Goal: Task Accomplishment & Management: Use online tool/utility

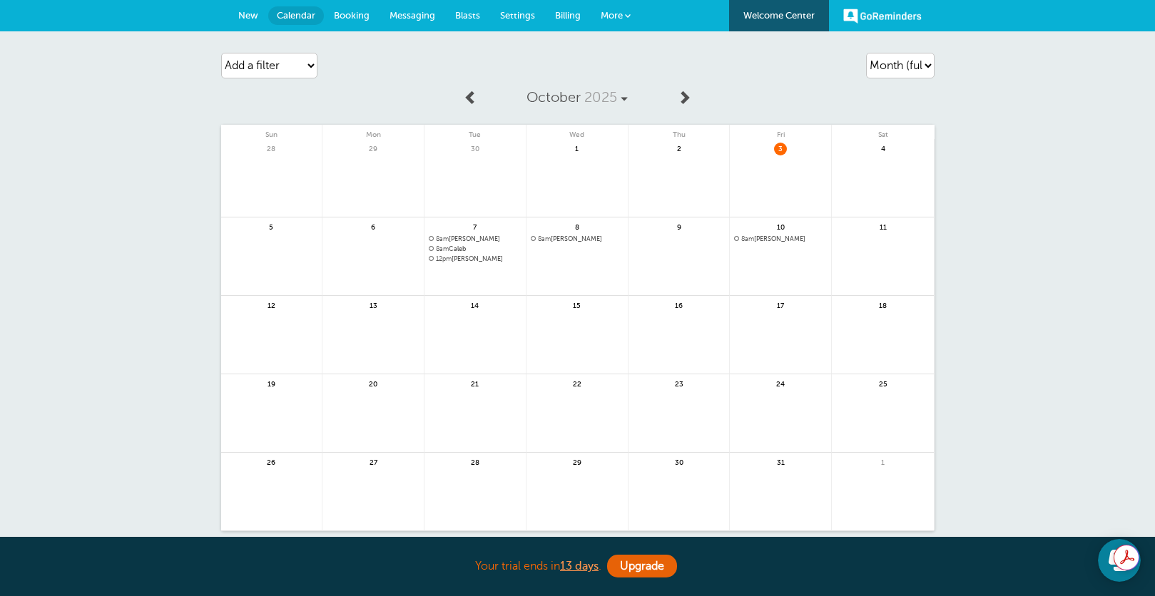
click at [763, 236] on span "8am [PERSON_NAME]" at bounding box center [780, 239] width 93 height 8
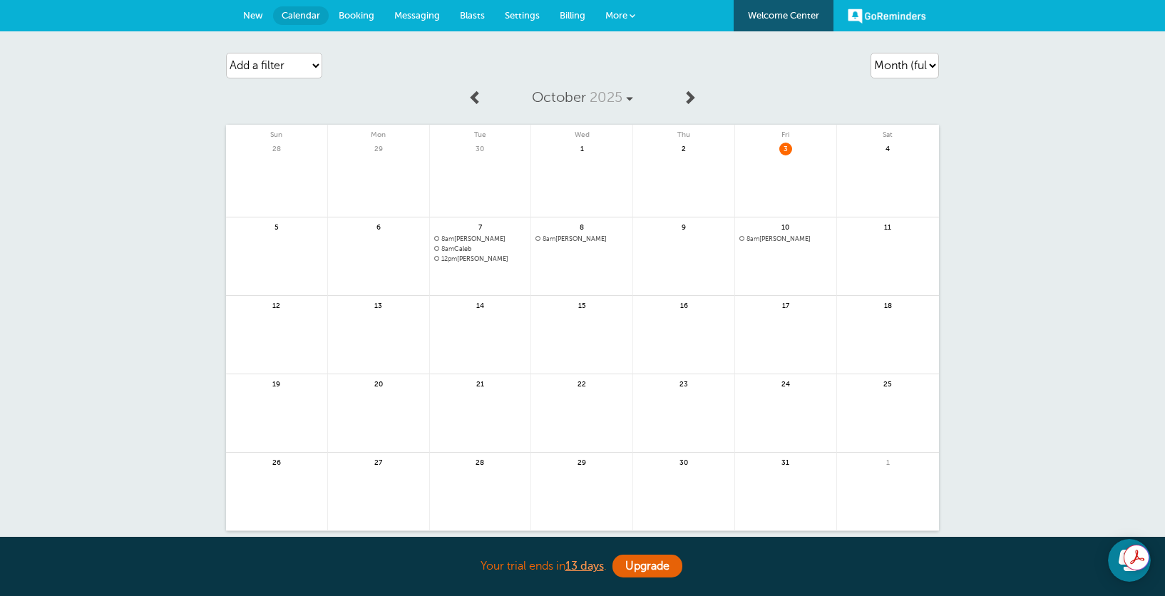
click at [0, 0] on div at bounding box center [0, 0] width 0 height 0
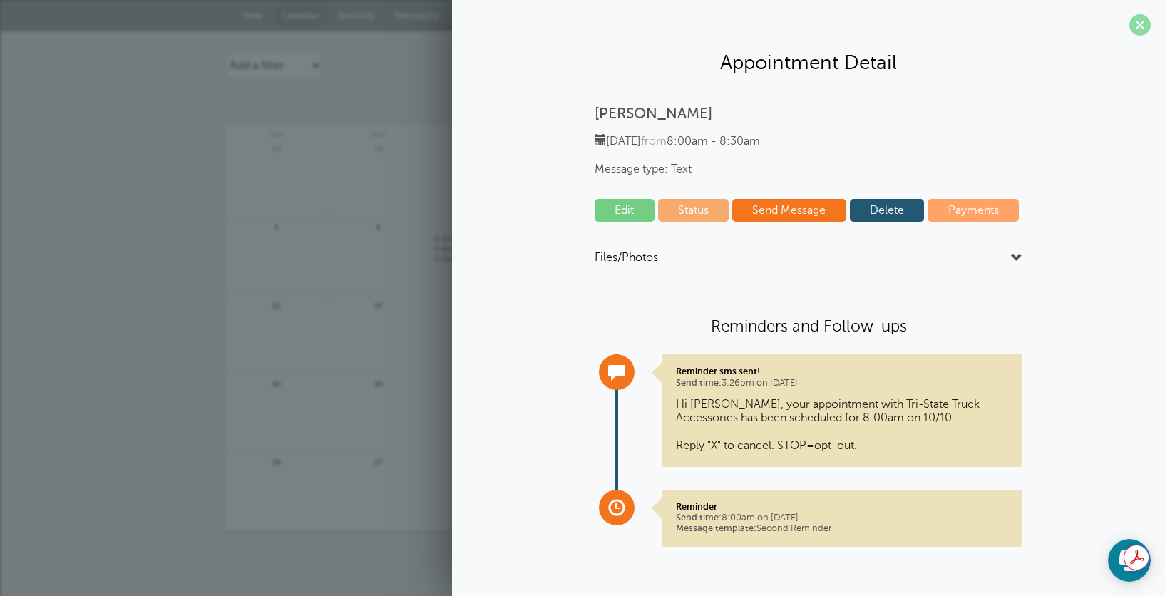
click at [1138, 26] on span at bounding box center [1140, 24] width 21 height 21
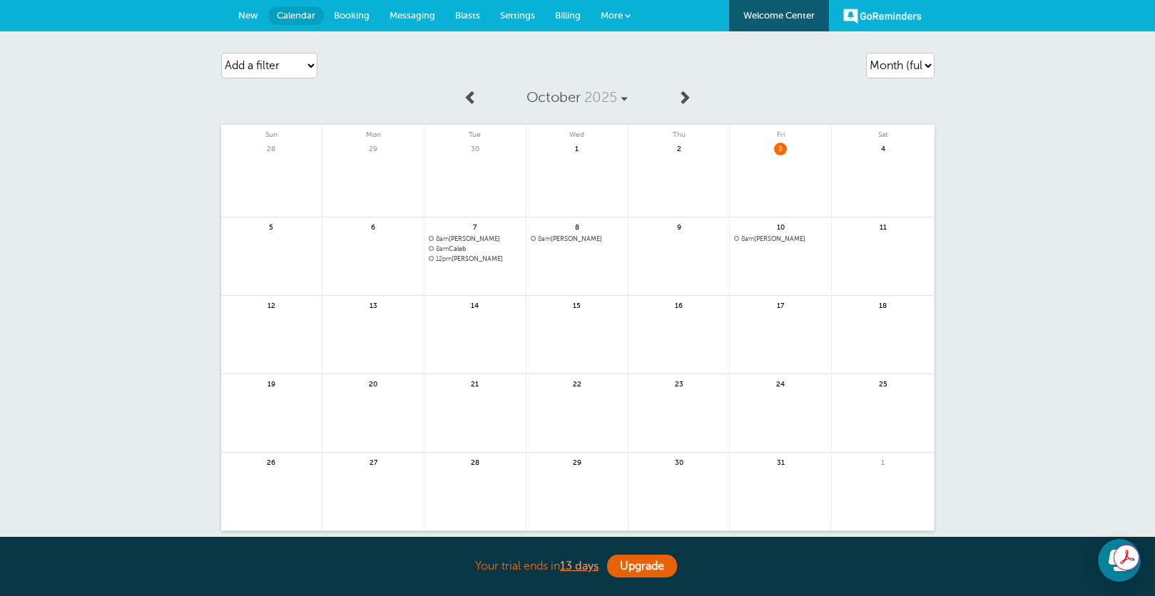
click at [580, 240] on span "8am [PERSON_NAME]" at bounding box center [577, 239] width 93 height 8
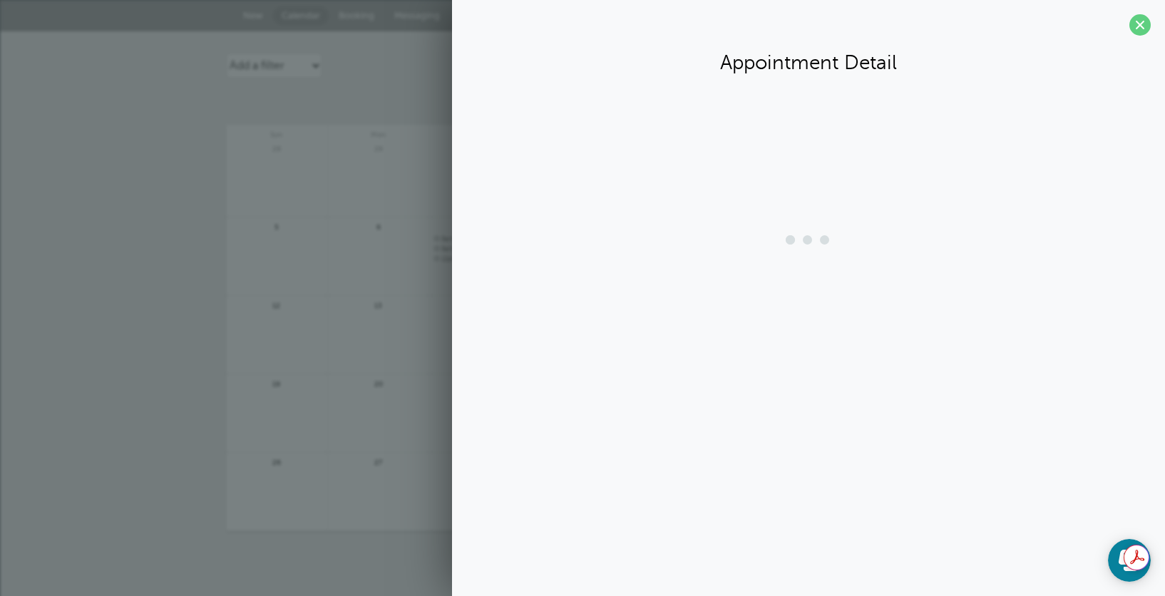
click at [580, 240] on div at bounding box center [808, 240] width 685 height 57
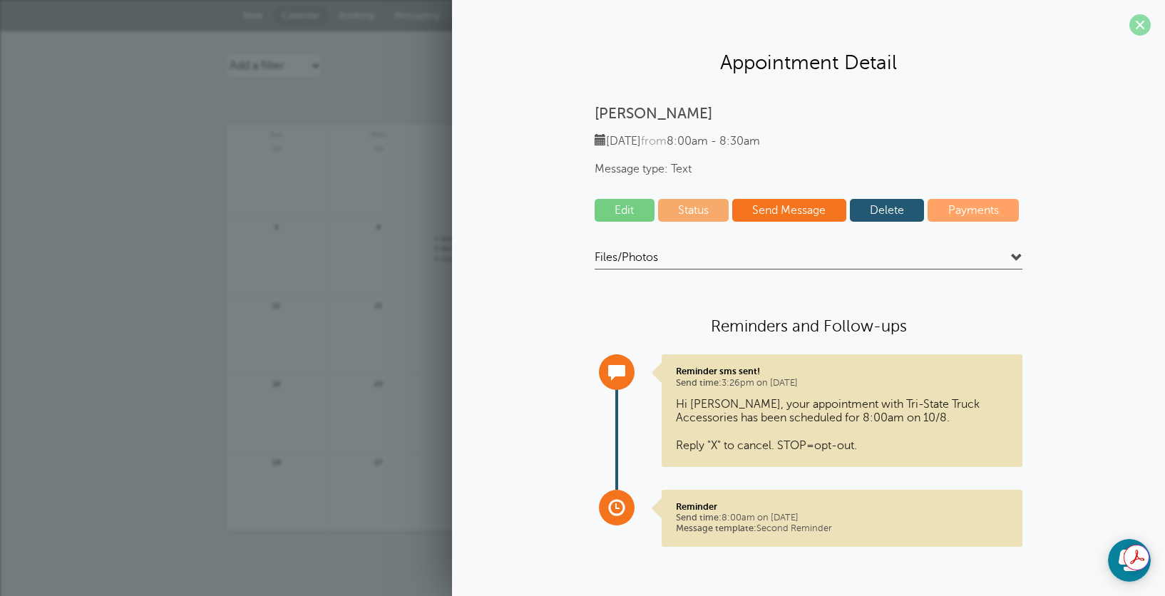
click at [1133, 29] on span at bounding box center [1140, 24] width 21 height 21
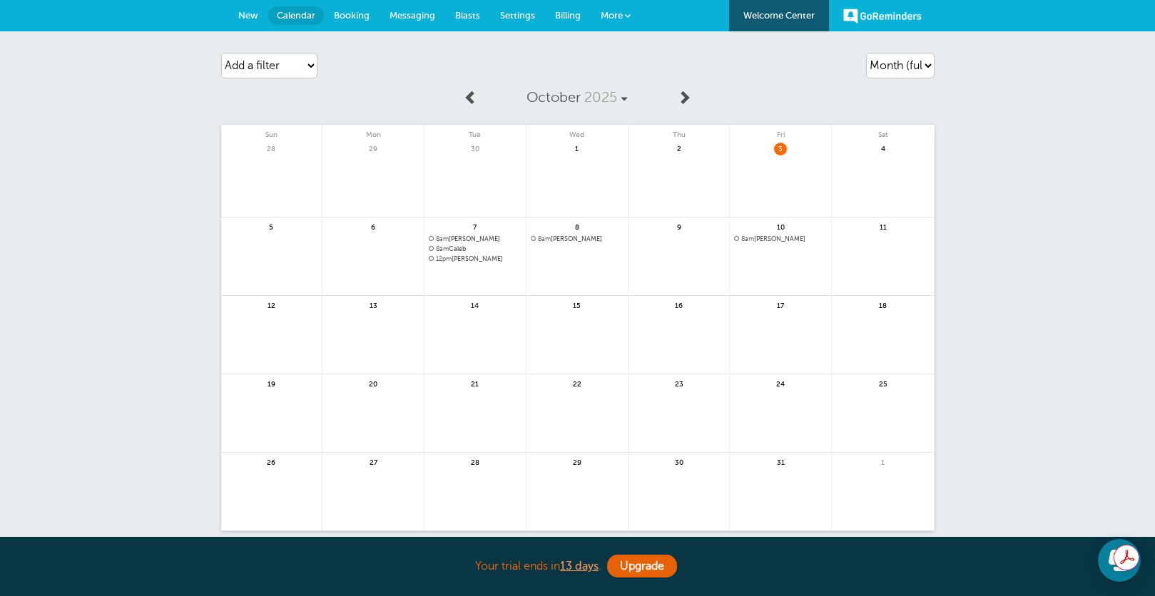
click at [461, 250] on span "8am Caleb" at bounding box center [475, 249] width 93 height 8
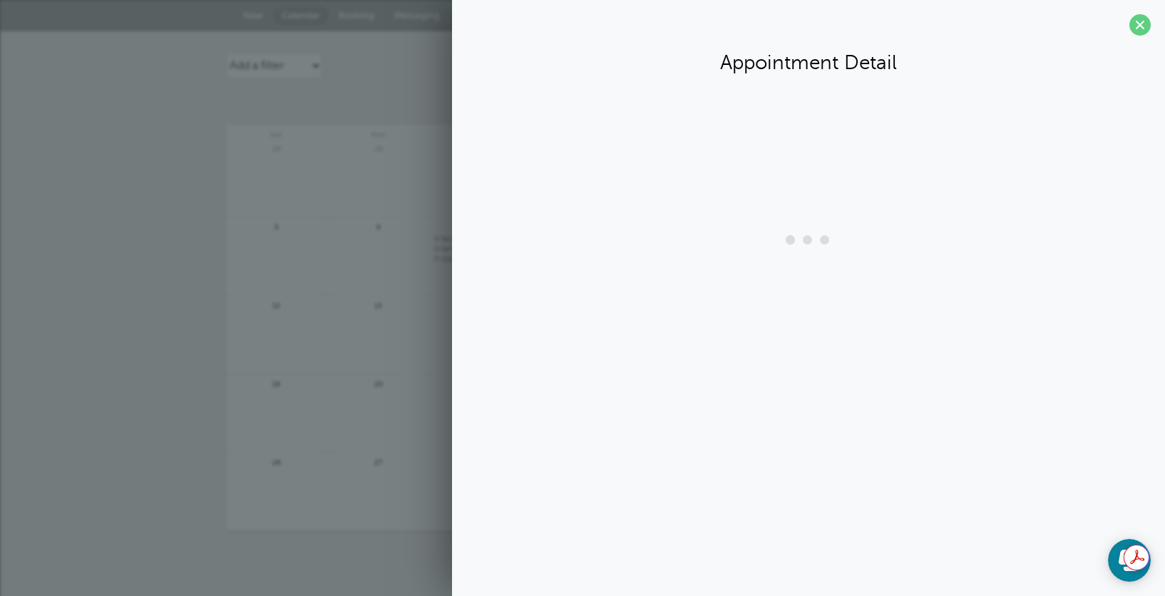
click at [461, 250] on section "Appointment Detail" at bounding box center [808, 208] width 713 height 417
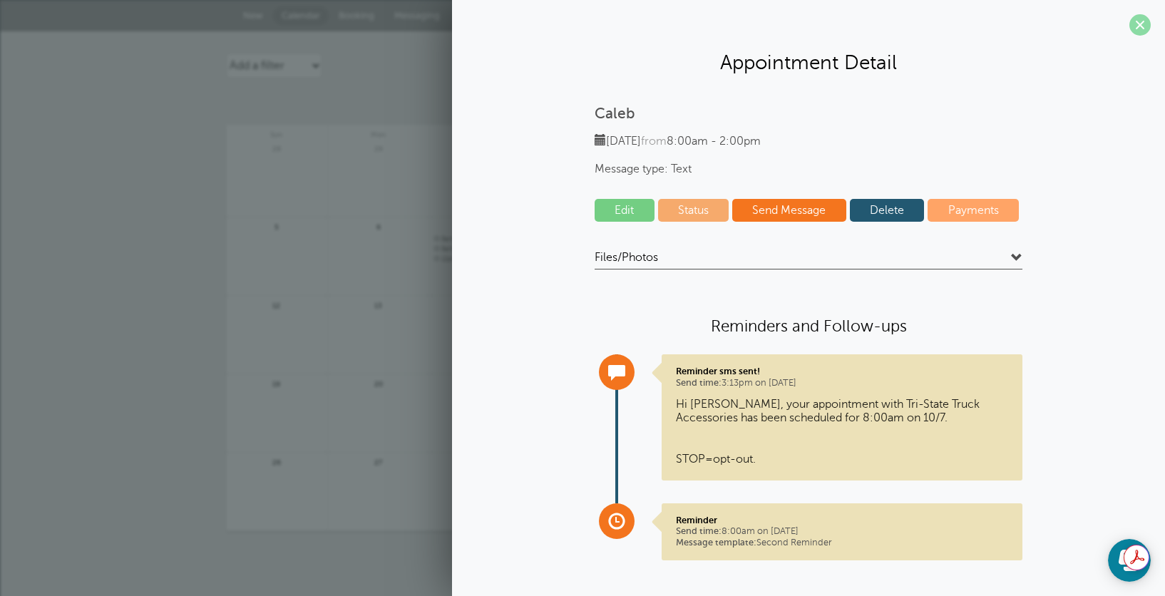
click at [1130, 27] on span at bounding box center [1140, 24] width 21 height 21
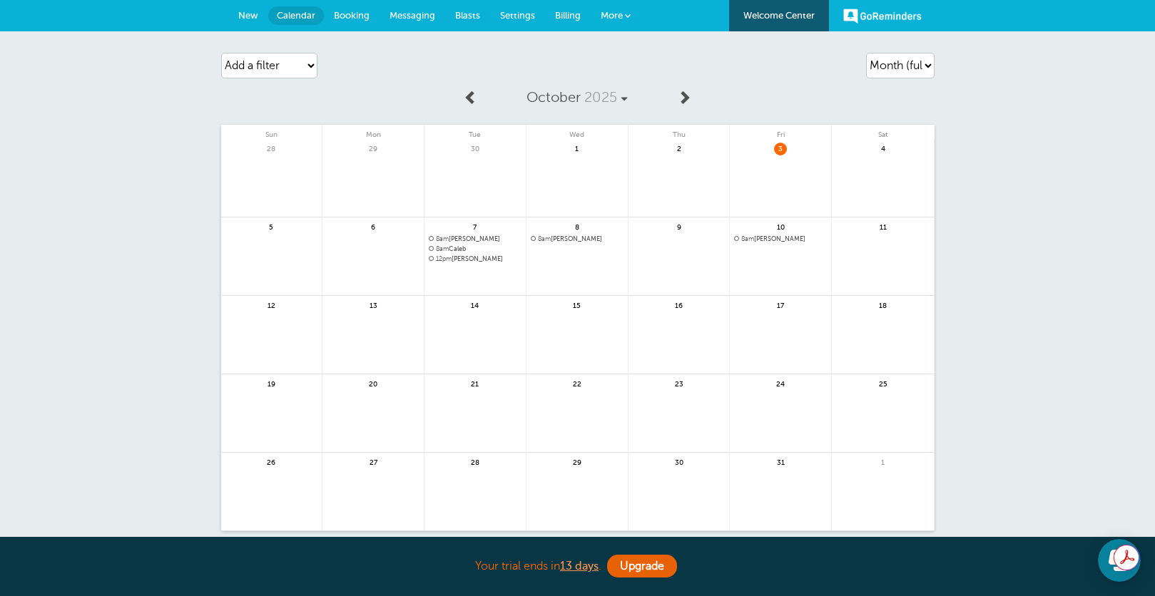
click at [475, 238] on span "8am [PERSON_NAME]" at bounding box center [475, 239] width 93 height 8
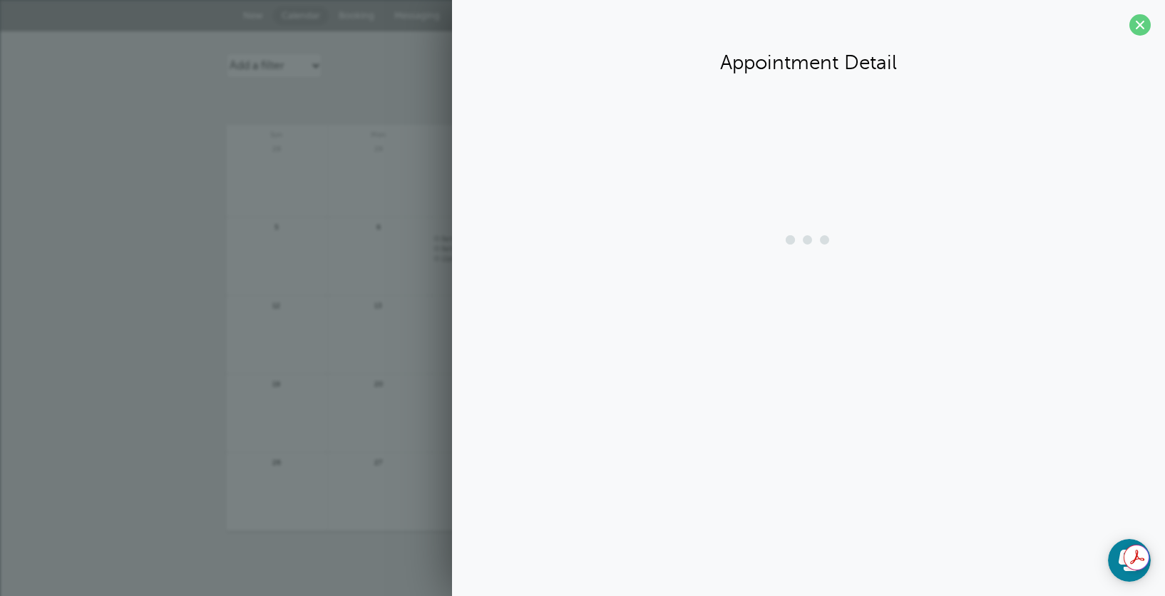
click at [475, 238] on div at bounding box center [808, 240] width 685 height 57
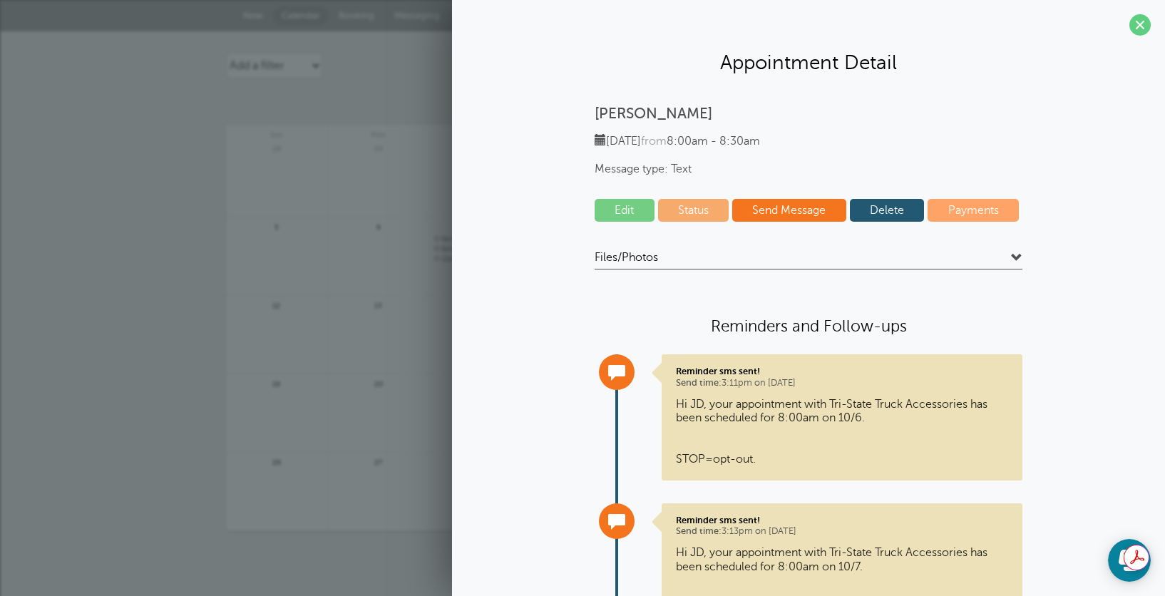
click at [1011, 256] on span at bounding box center [1016, 257] width 11 height 11
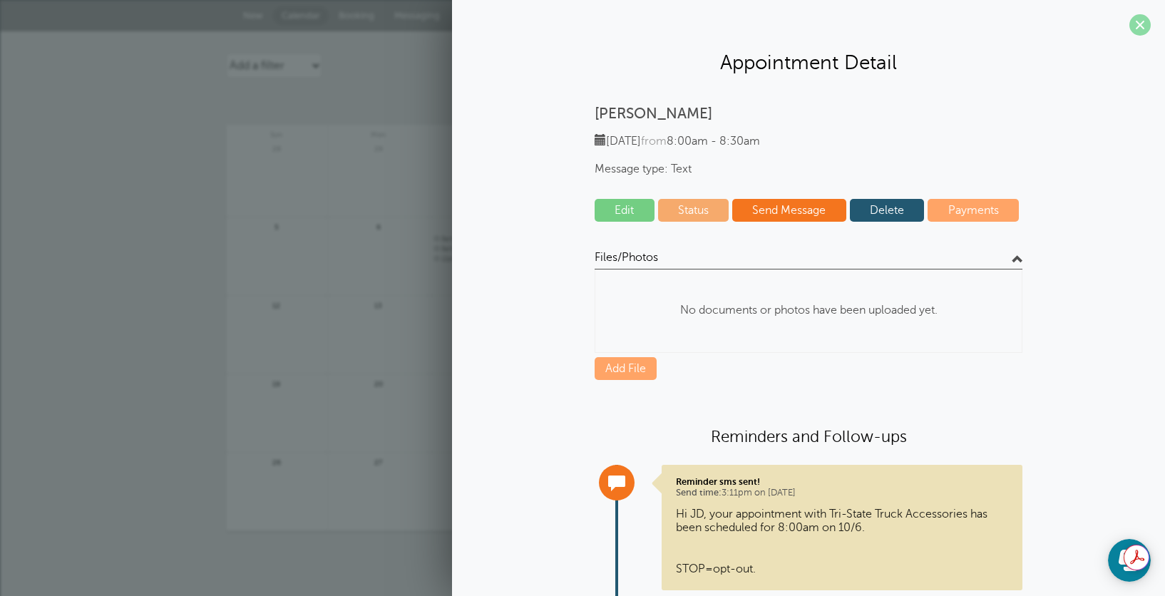
click at [1130, 22] on span at bounding box center [1140, 24] width 21 height 21
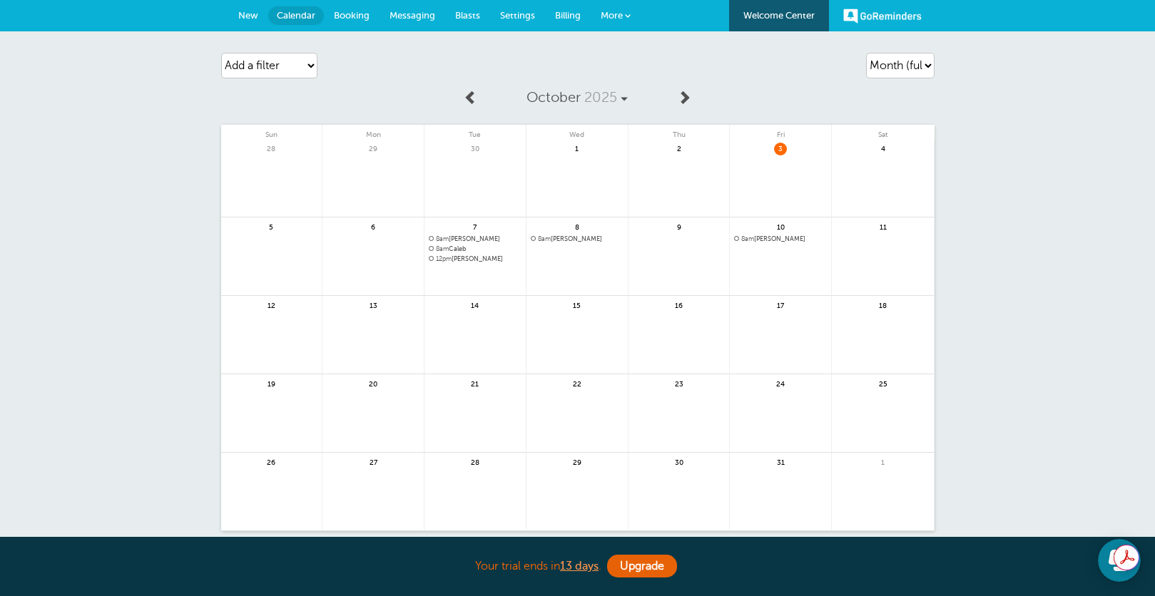
click at [340, 19] on span "Booking" at bounding box center [352, 15] width 36 height 11
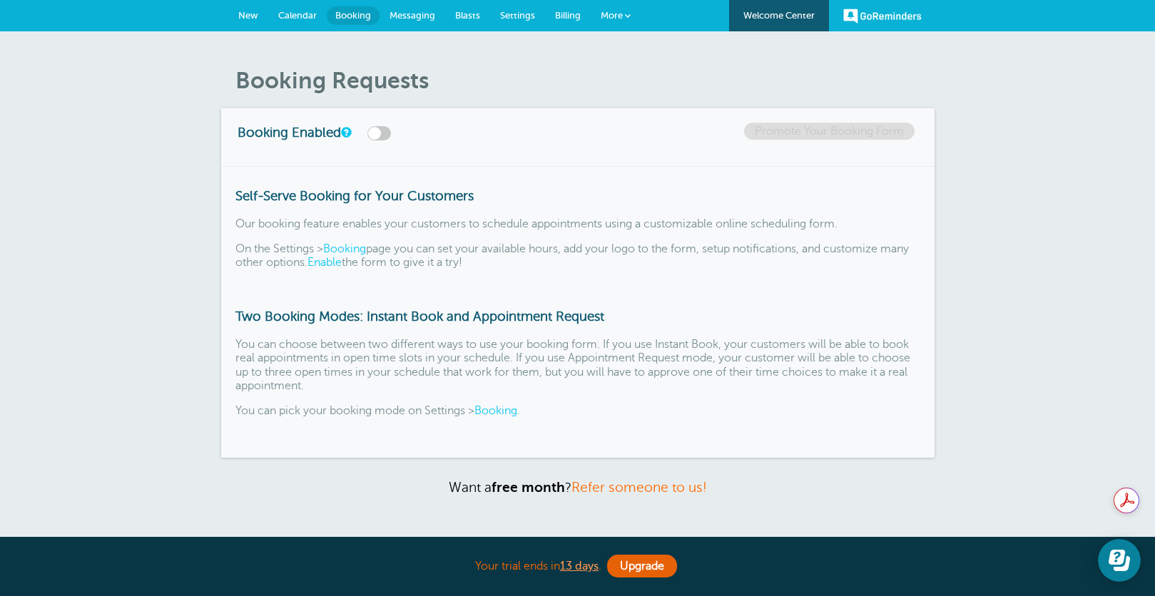
click at [409, 16] on span "Messaging" at bounding box center [412, 15] width 46 height 11
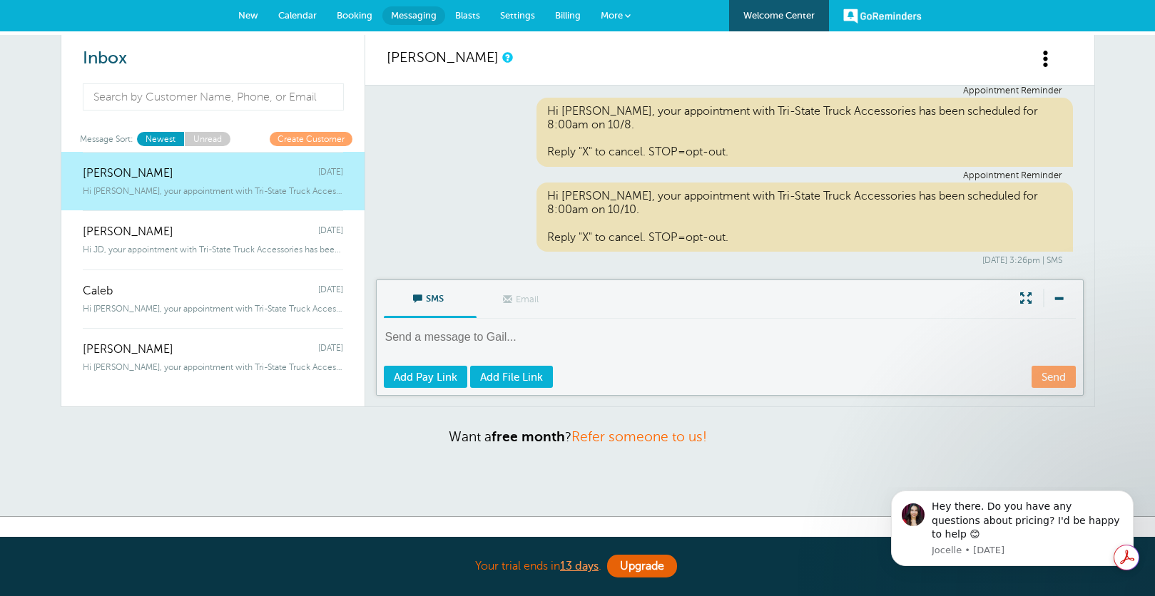
click at [243, 13] on span "New" at bounding box center [248, 15] width 20 height 11
